Goal: Find specific page/section: Find specific page/section

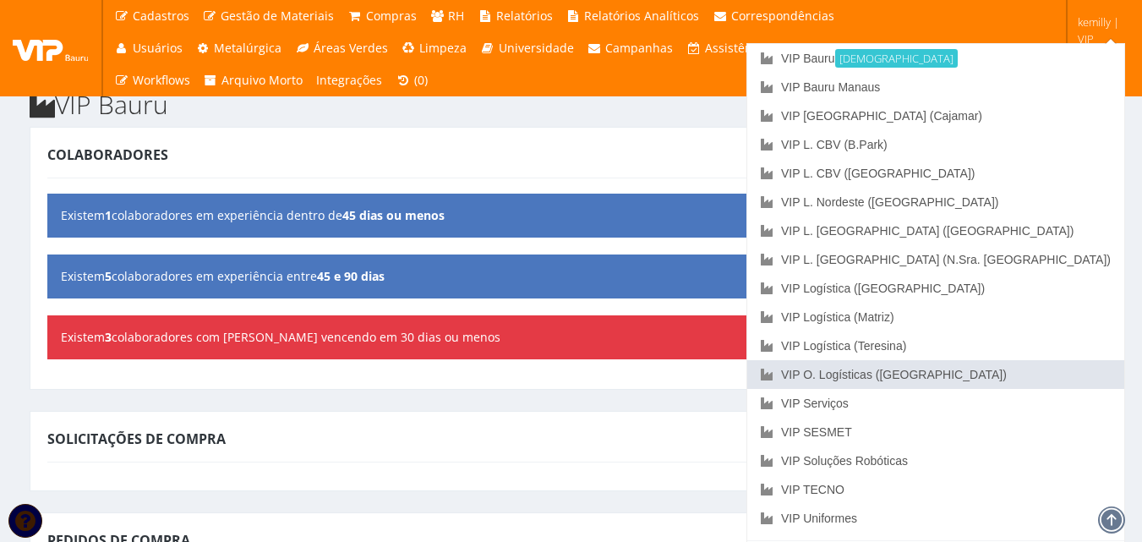
click at [1048, 372] on link "VIP O. Logísticas ([GEOGRAPHIC_DATA])" at bounding box center [936, 374] width 377 height 29
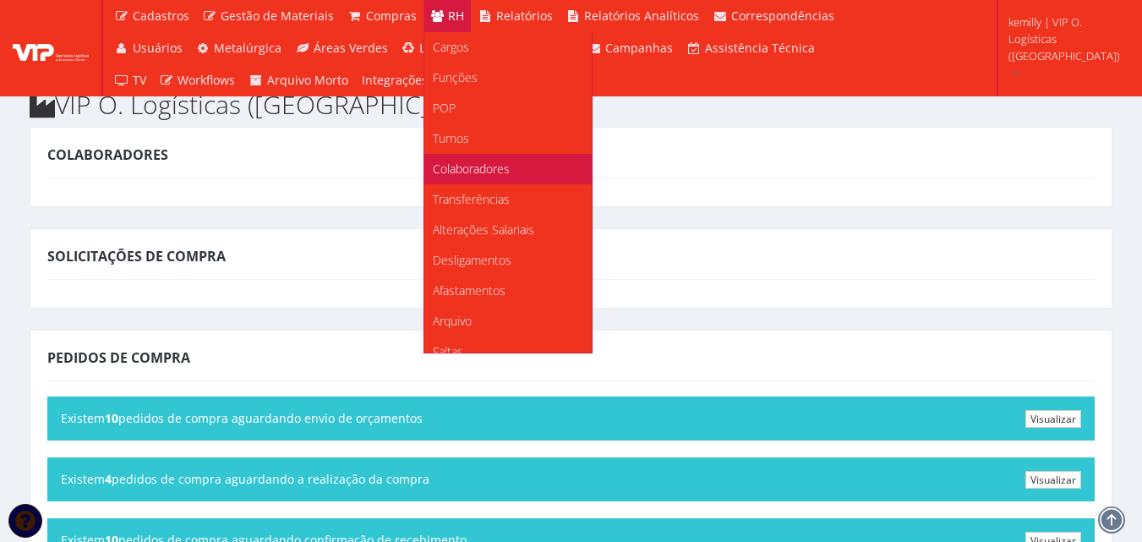
click at [447, 162] on span "Colaboradores" at bounding box center [471, 169] width 77 height 16
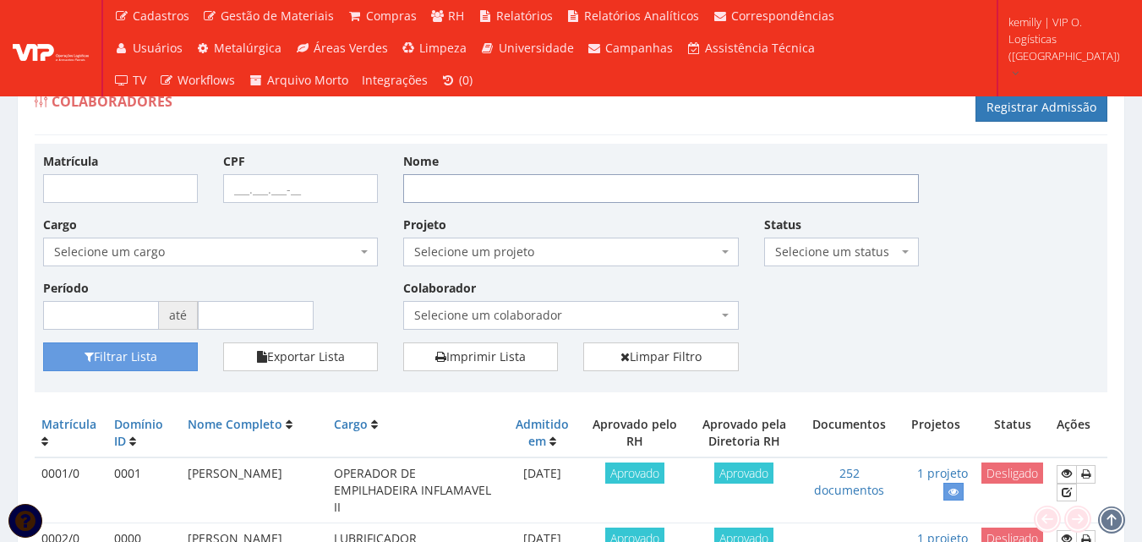
click at [483, 186] on input "Nome" at bounding box center [661, 188] width 516 height 29
type input "[PERSON_NAME]"
click at [43, 342] on button "Filtrar Lista" at bounding box center [120, 356] width 155 height 29
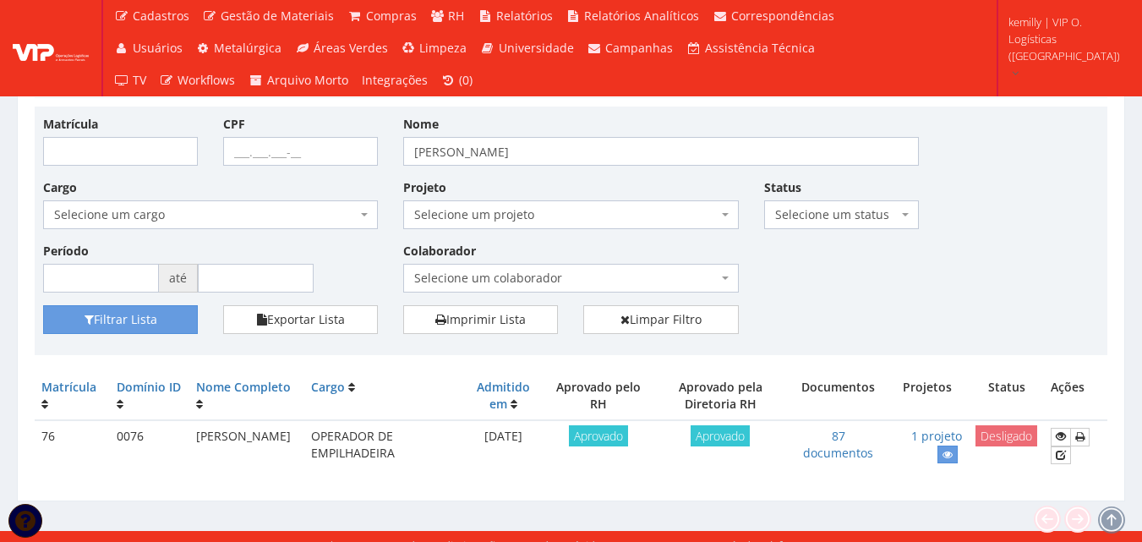
scroll to position [54, 0]
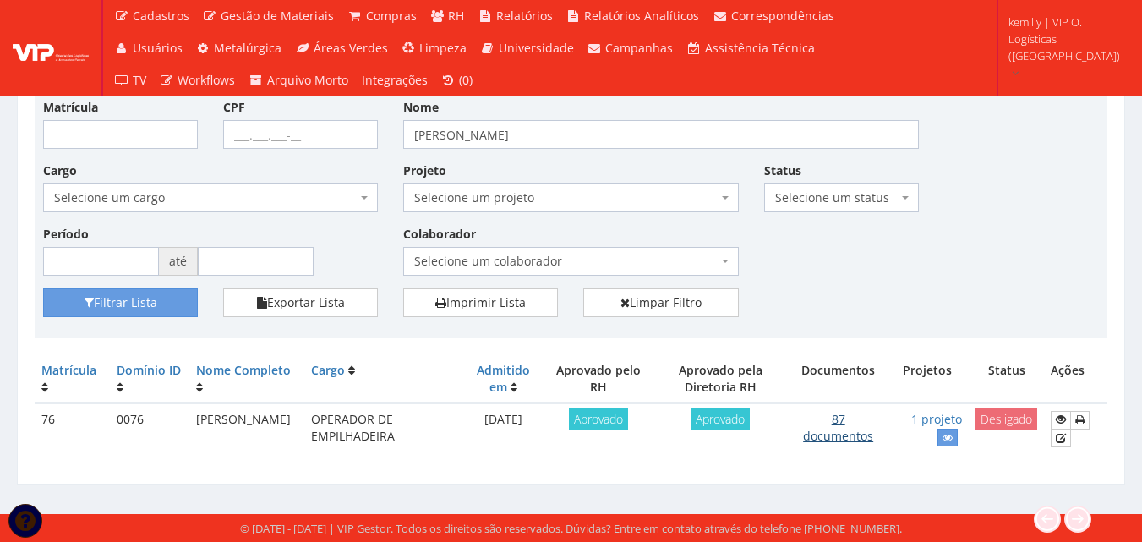
click at [826, 439] on link "87 documentos" at bounding box center [838, 427] width 70 height 33
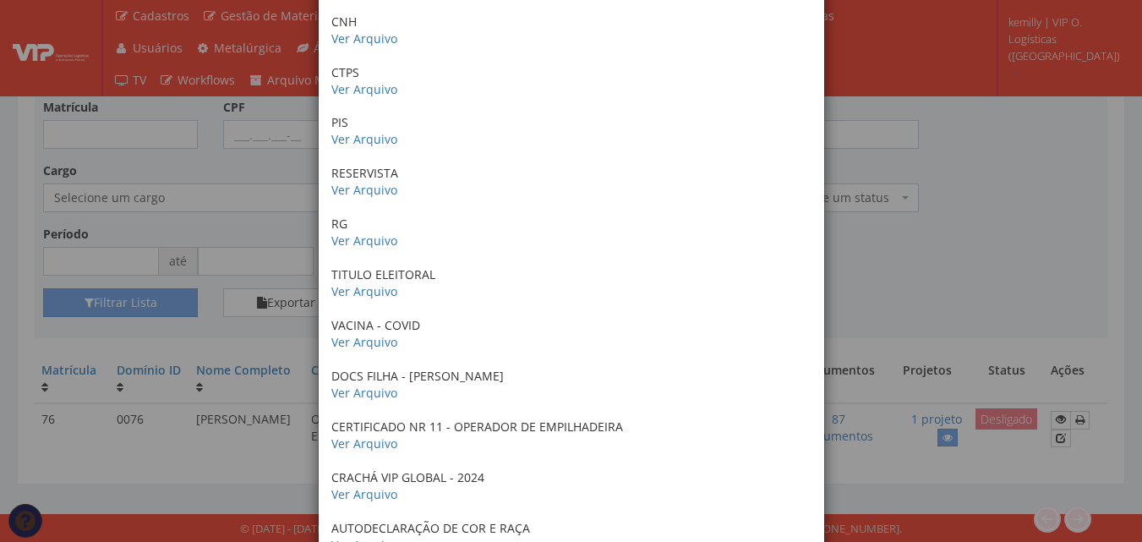
scroll to position [4143, 0]
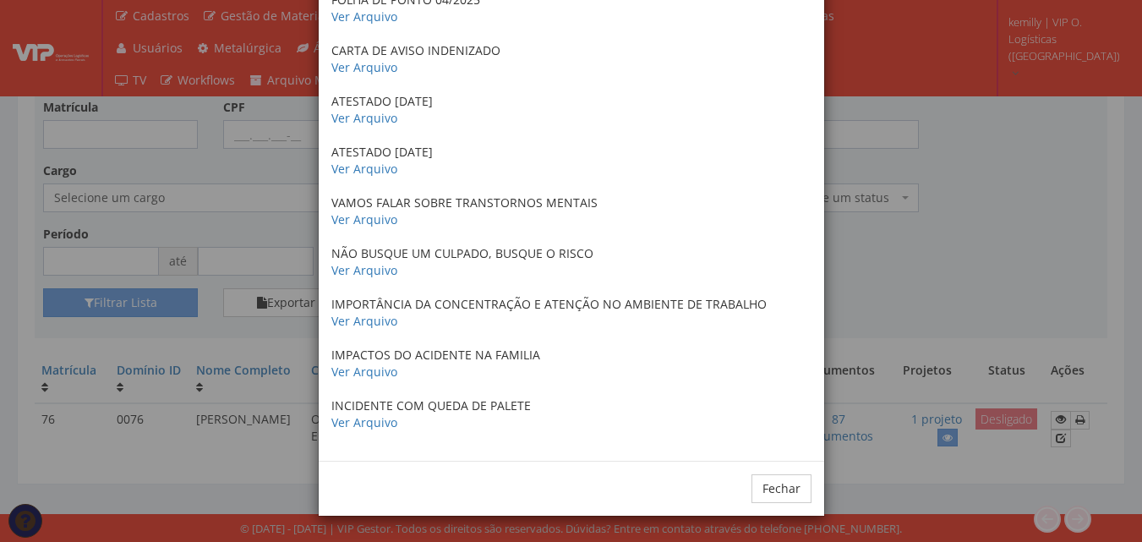
click at [933, 262] on div "× Documentos / Colaborador: 76 - JOSENALDO DE SOUSA SOARES ANTECEDENTES CRIMINA…" at bounding box center [571, 271] width 1142 height 542
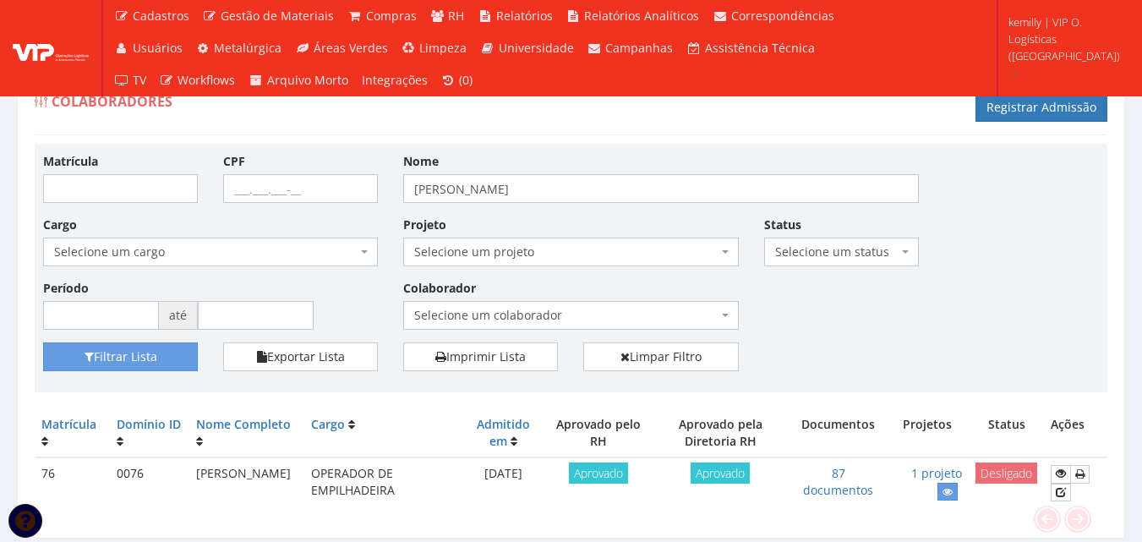
scroll to position [54, 0]
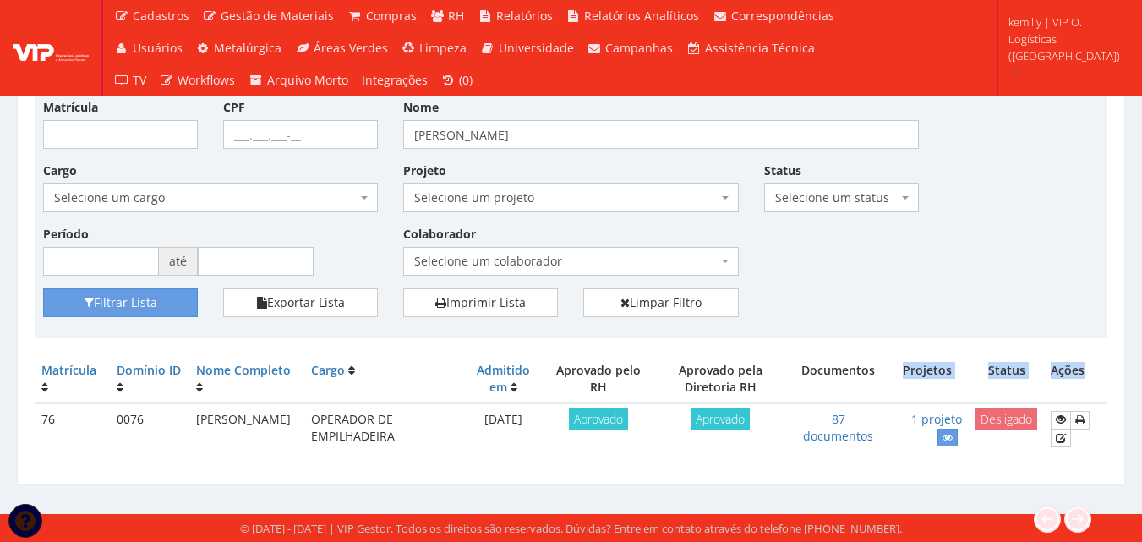
drag, startPoint x: 958, startPoint y: 362, endPoint x: 995, endPoint y: 364, distance: 37.3
click at [1096, 364] on tr "Matrícula Domínio ID Nome Completo Cargo Admitido em Aprovado pelo RH Aprovado …" at bounding box center [571, 379] width 1073 height 48
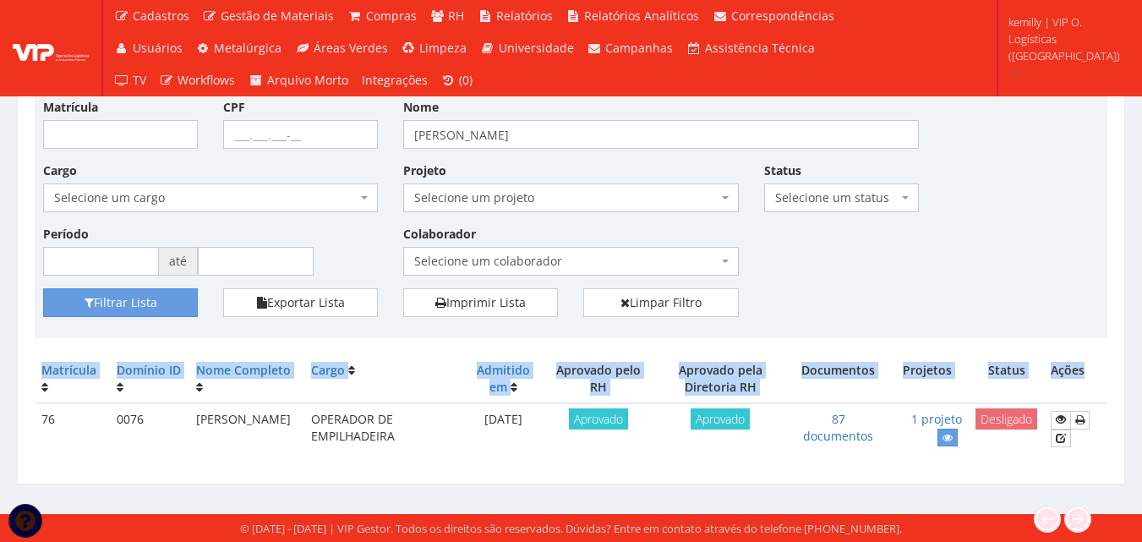
drag, startPoint x: 34, startPoint y: 361, endPoint x: 1093, endPoint y: 375, distance: 1058.8
click at [1093, 375] on div "Colaboradores Registrar Admissão Matrícula CPF Nome josenaldo Cargo Selecione u…" at bounding box center [571, 251] width 1109 height 465
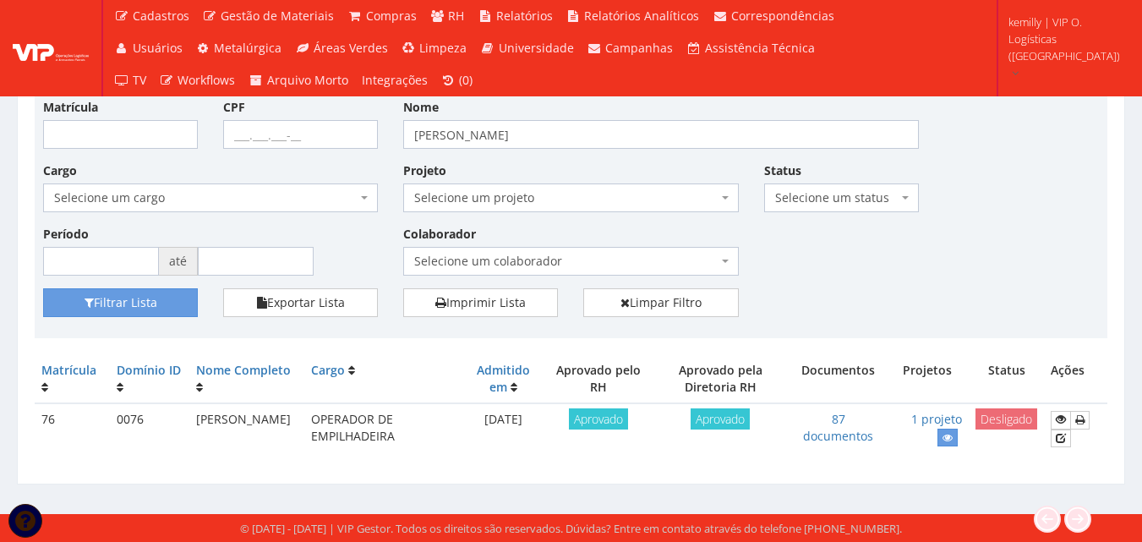
click at [966, 307] on div "Filtrar Lista Exportar Lista Imprimir Lista Limpar Filtro" at bounding box center [571, 308] width 1082 height 41
drag, startPoint x: 966, startPoint y: 307, endPoint x: 1052, endPoint y: 244, distance: 106.6
click at [1052, 244] on div "Matrícula CPF Nome josenaldo Cargo Selecione um cargo G1533 D0005 - 3421-05 - A…" at bounding box center [571, 193] width 1082 height 190
